Goal: Transaction & Acquisition: Purchase product/service

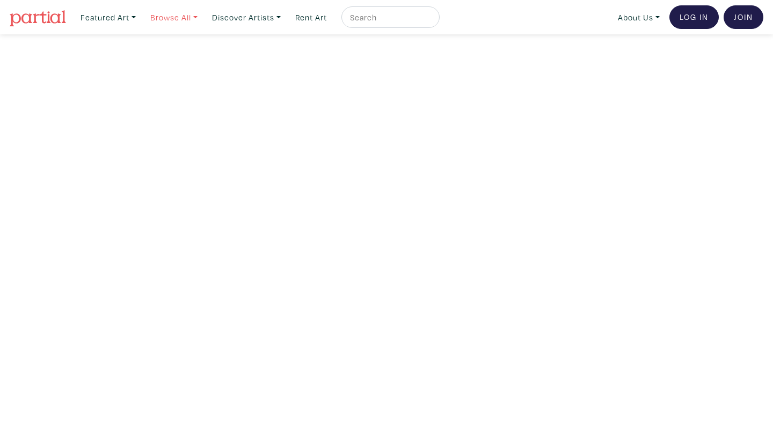
click at [141, 20] on link "Browse All" at bounding box center [108, 17] width 65 height 22
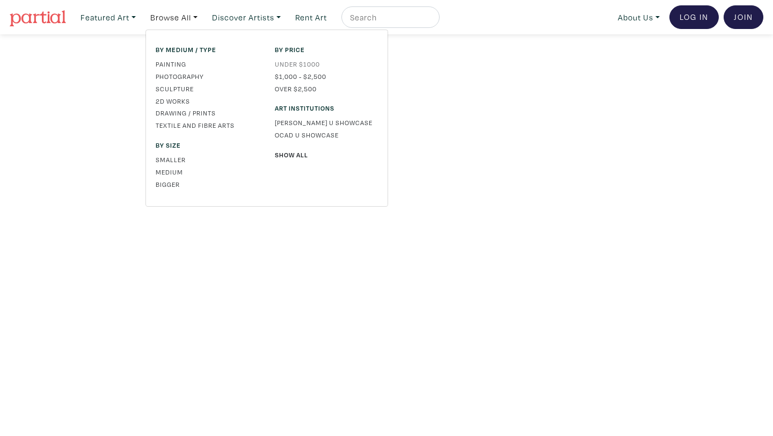
click at [285, 68] on link "Under $1000" at bounding box center [326, 64] width 103 height 10
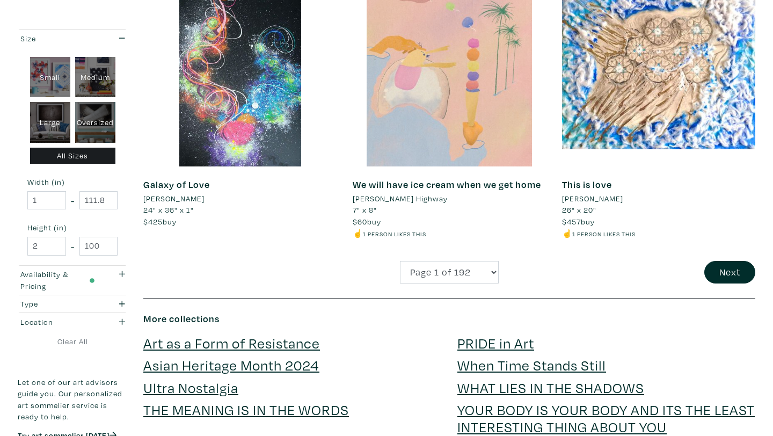
scroll to position [2274, 0]
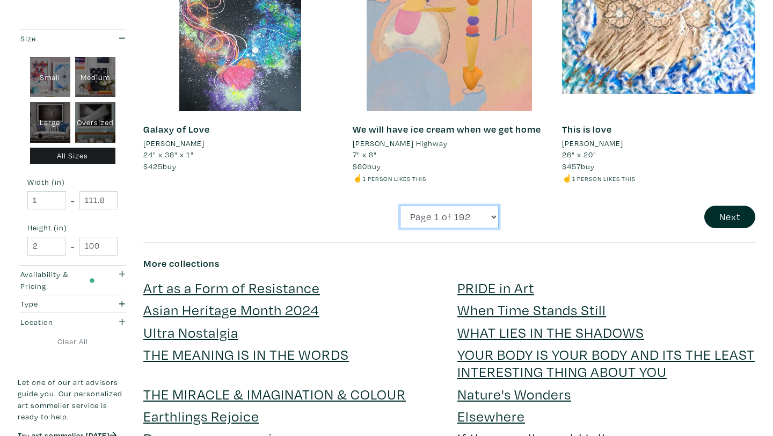
click at [492, 217] on select "Page 1 of 192 Page 2 of 192 Page 3 of 192 Page 4 of 192 Page 5 of 192 Page 6 of…" at bounding box center [449, 217] width 99 height 23
select select "2"
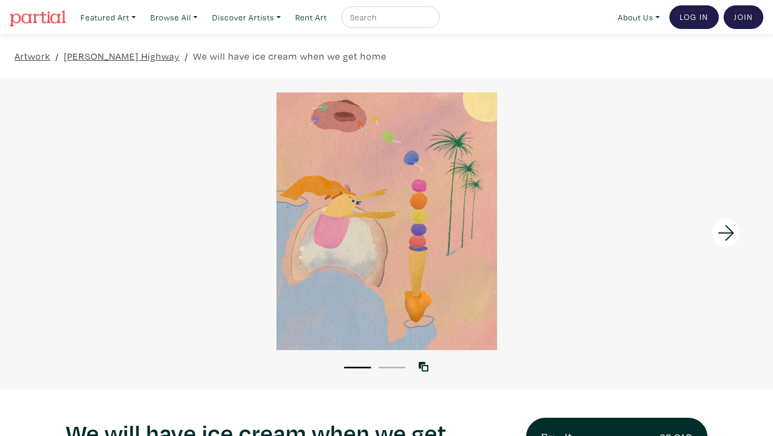
click at [728, 225] on icon at bounding box center [726, 232] width 36 height 29
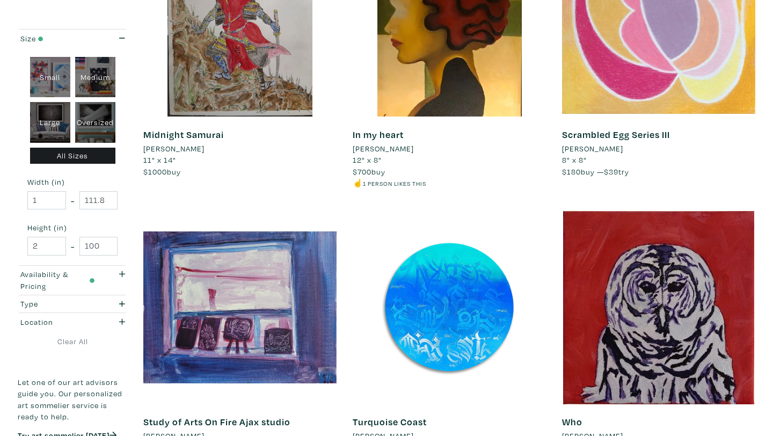
scroll to position [356, 0]
